Goal: Transaction & Acquisition: Purchase product/service

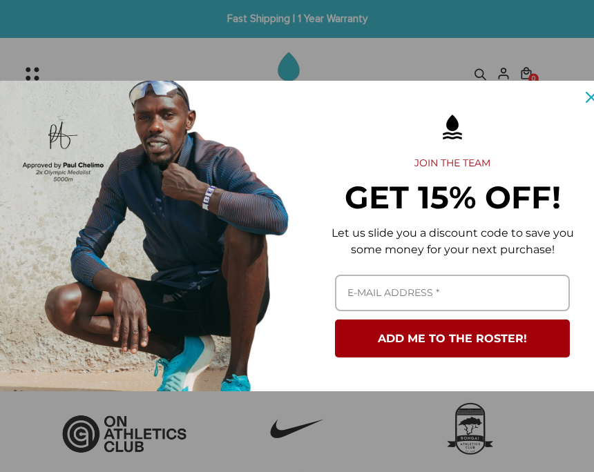
click at [587, 105] on div "Close" at bounding box center [591, 97] width 22 height 22
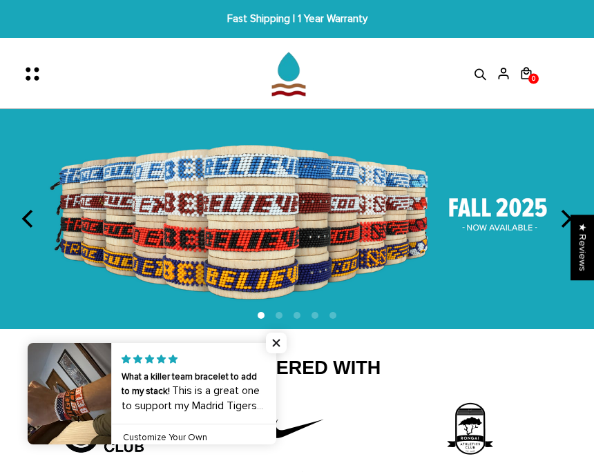
click at [28, 68] on icon "Menu" at bounding box center [28, 69] width 5 height 5
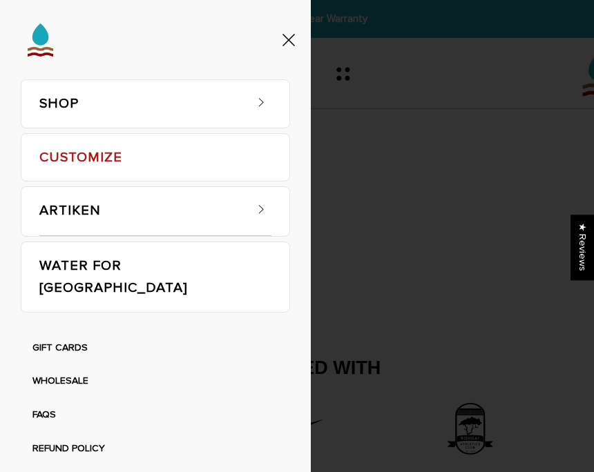
click at [61, 120] on link "SHOP" at bounding box center [141, 104] width 204 height 48
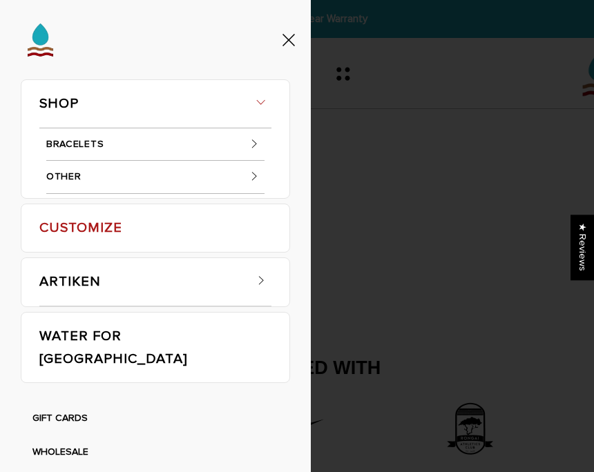
click at [68, 145] on link "BRACELETS" at bounding box center [155, 144] width 218 height 33
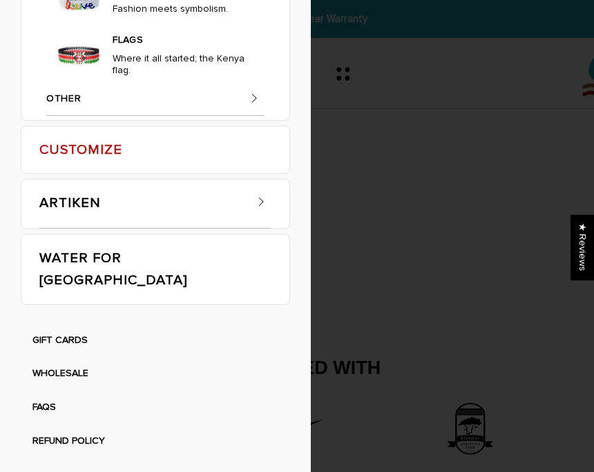
scroll to position [880, 0]
click at [72, 79] on img at bounding box center [79, 55] width 48 height 48
click at [84, 79] on img at bounding box center [79, 55] width 48 height 48
click at [120, 48] on link "FLAGS" at bounding box center [181, 38] width 137 height 20
click at [129, 48] on link "FLAGS" at bounding box center [181, 38] width 137 height 20
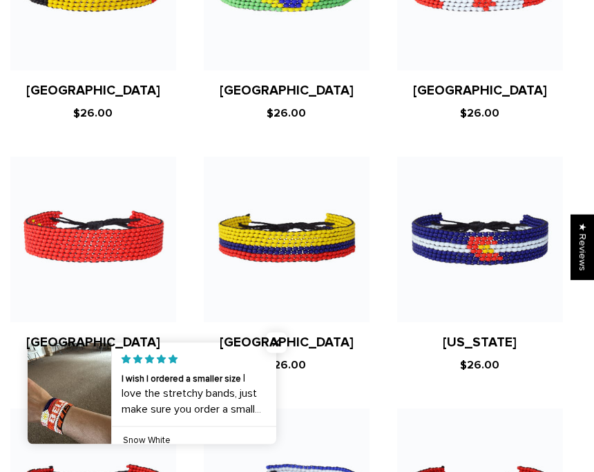
scroll to position [2765, 10]
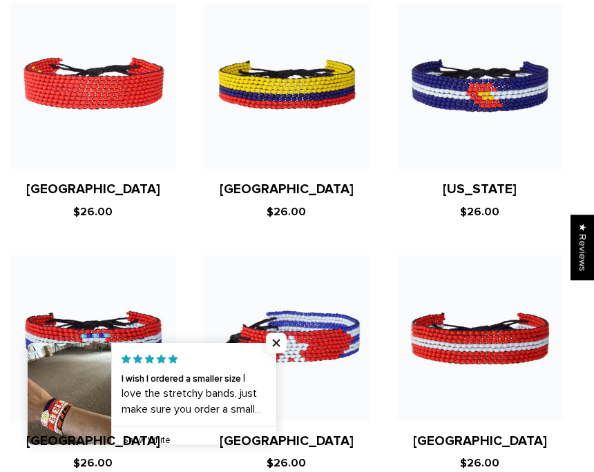
click at [282, 433] on link "[GEOGRAPHIC_DATA]" at bounding box center [286, 441] width 134 height 16
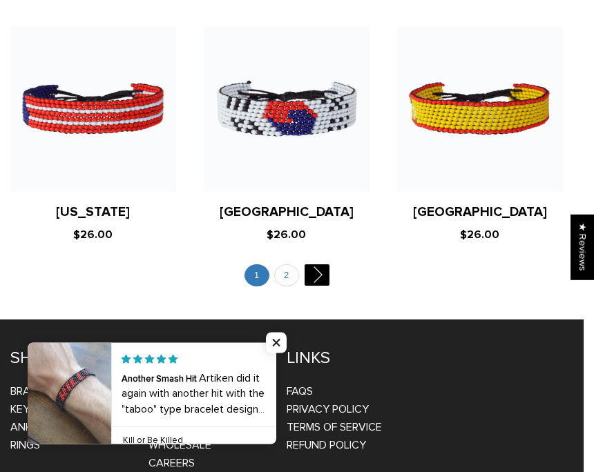
scroll to position [4503, 10]
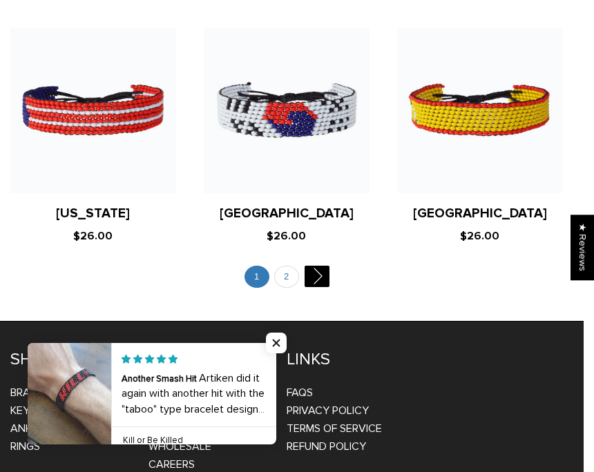
click at [285, 266] on link "2" at bounding box center [286, 277] width 25 height 23
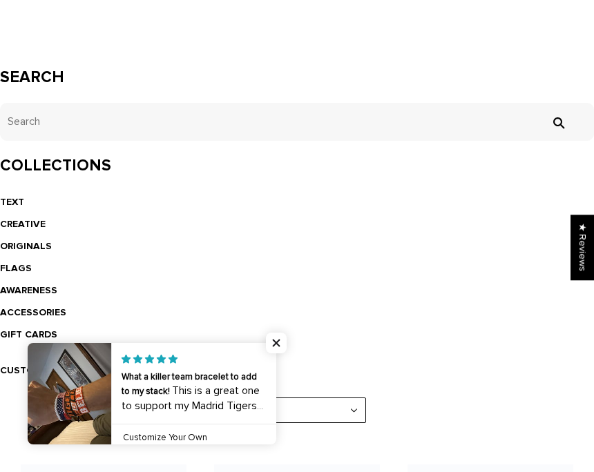
scroll to position [266, 0]
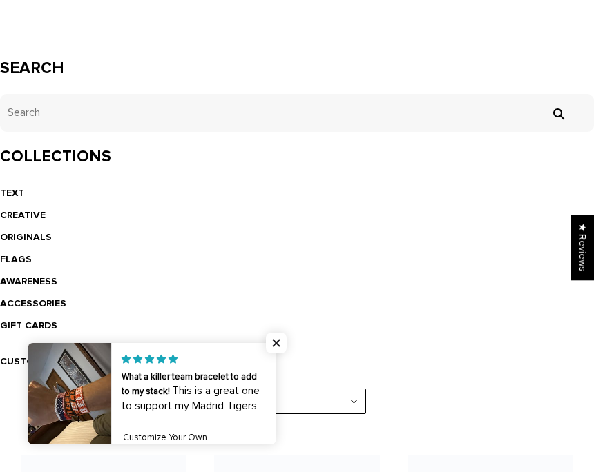
click at [26, 214] on link "CREATIVE" at bounding box center [23, 215] width 46 height 12
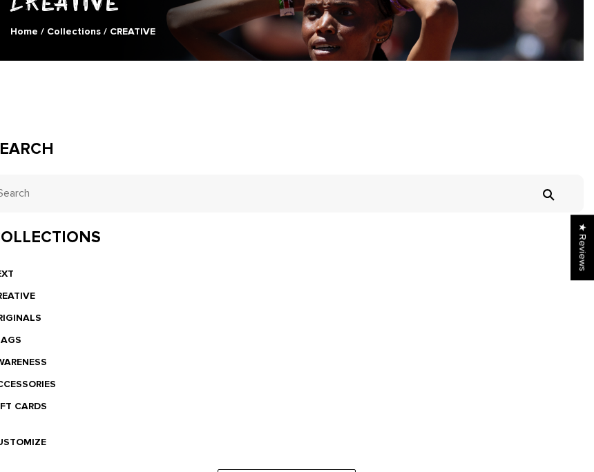
scroll to position [186, 0]
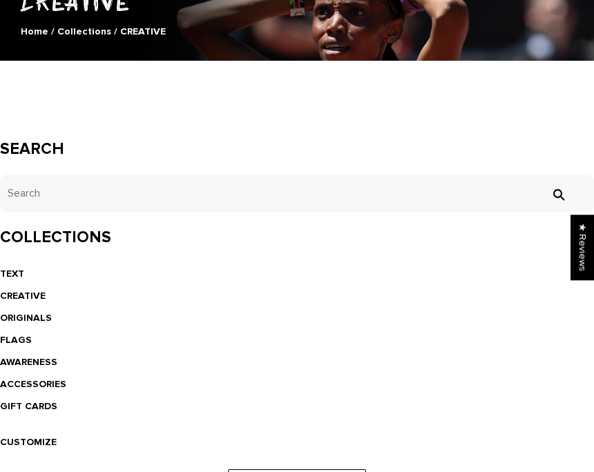
click at [22, 378] on link "ACCESSORIES" at bounding box center [33, 384] width 66 height 12
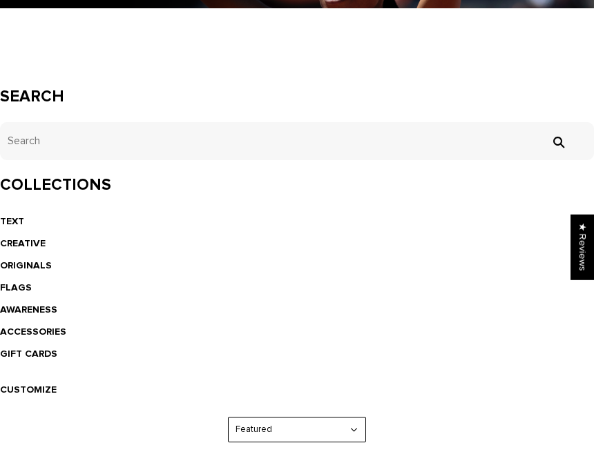
scroll to position [238, 0]
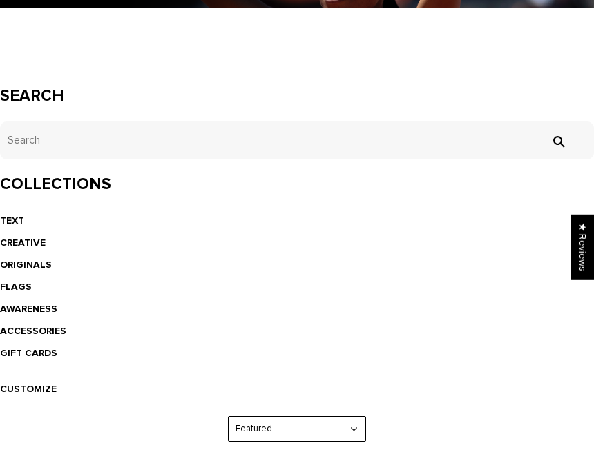
click at [17, 225] on link "TEXT" at bounding box center [12, 221] width 24 height 12
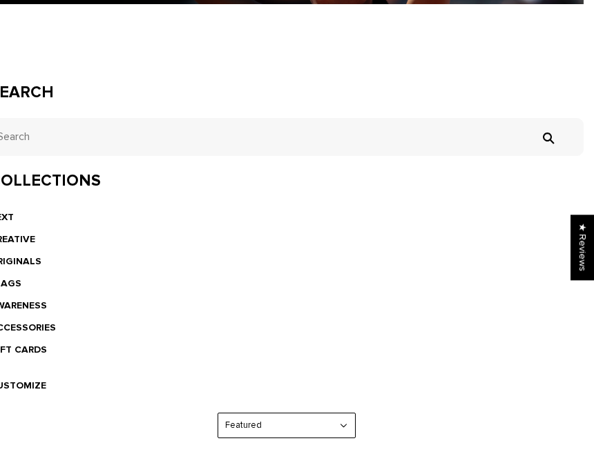
scroll to position [242, 0]
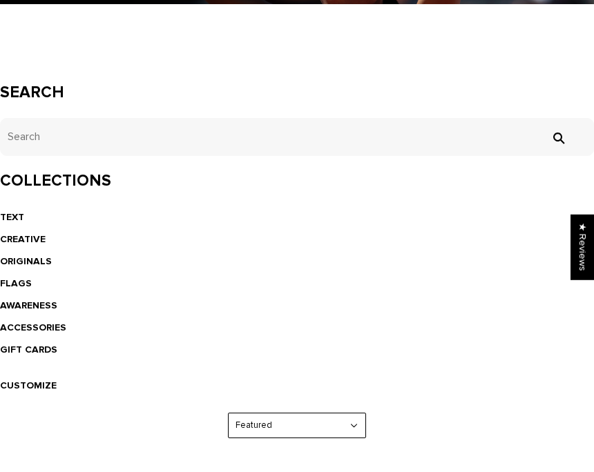
click at [22, 239] on link "CREATIVE" at bounding box center [23, 240] width 46 height 12
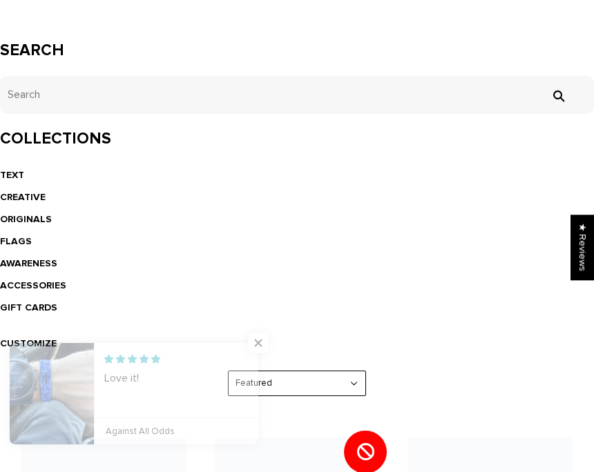
scroll to position [296, 0]
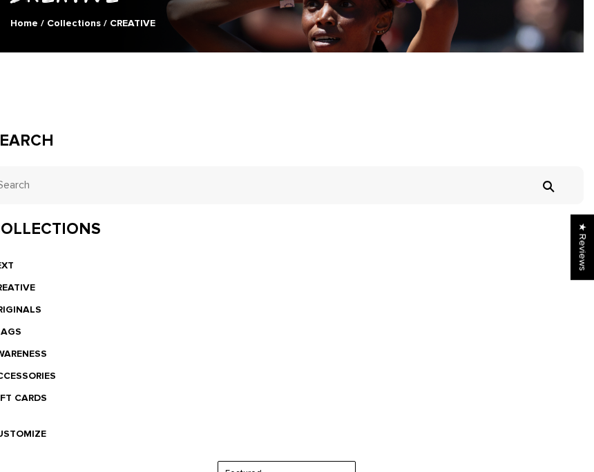
scroll to position [194, 10]
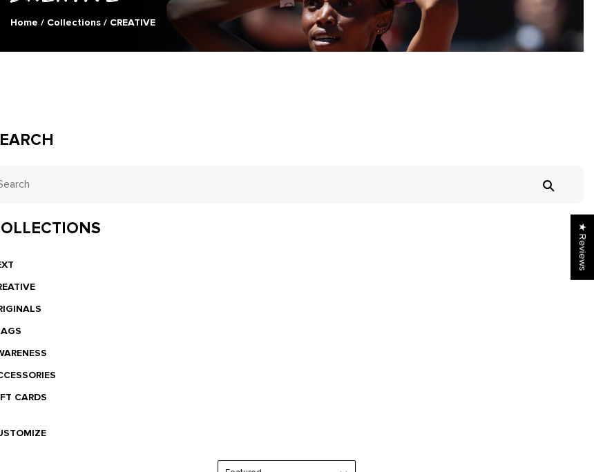
click at [28, 304] on link "ORIGINALS" at bounding box center [16, 310] width 52 height 12
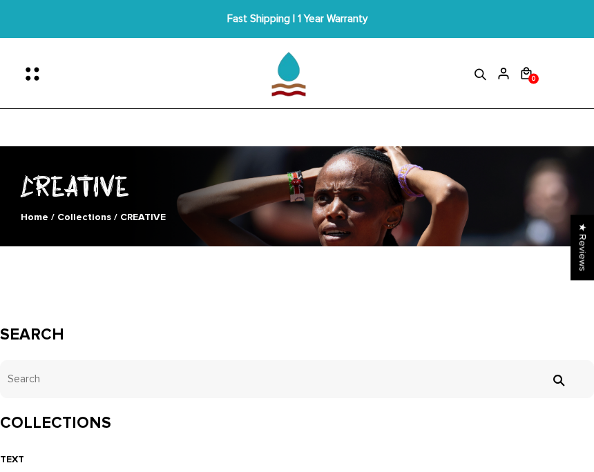
scroll to position [248, 10]
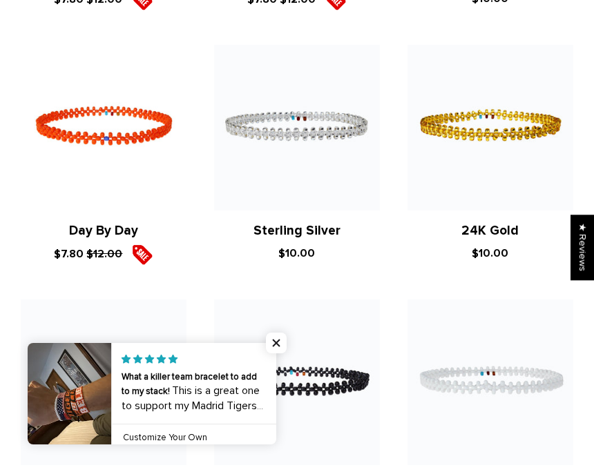
scroll to position [1943, 0]
